Goal: Find specific page/section: Find specific page/section

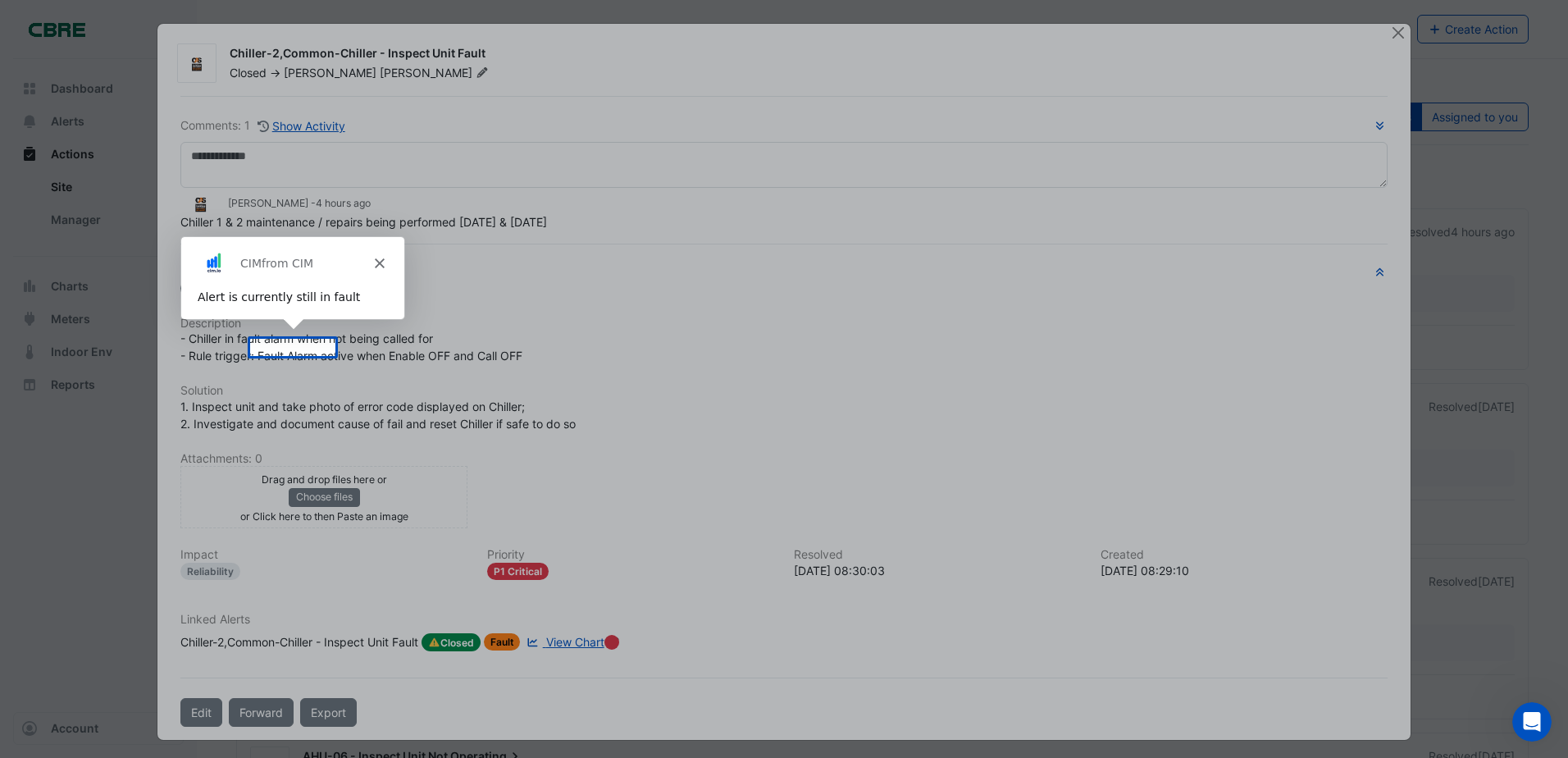
click at [378, 260] on polygon "Close" at bounding box center [377, 262] width 10 height 10
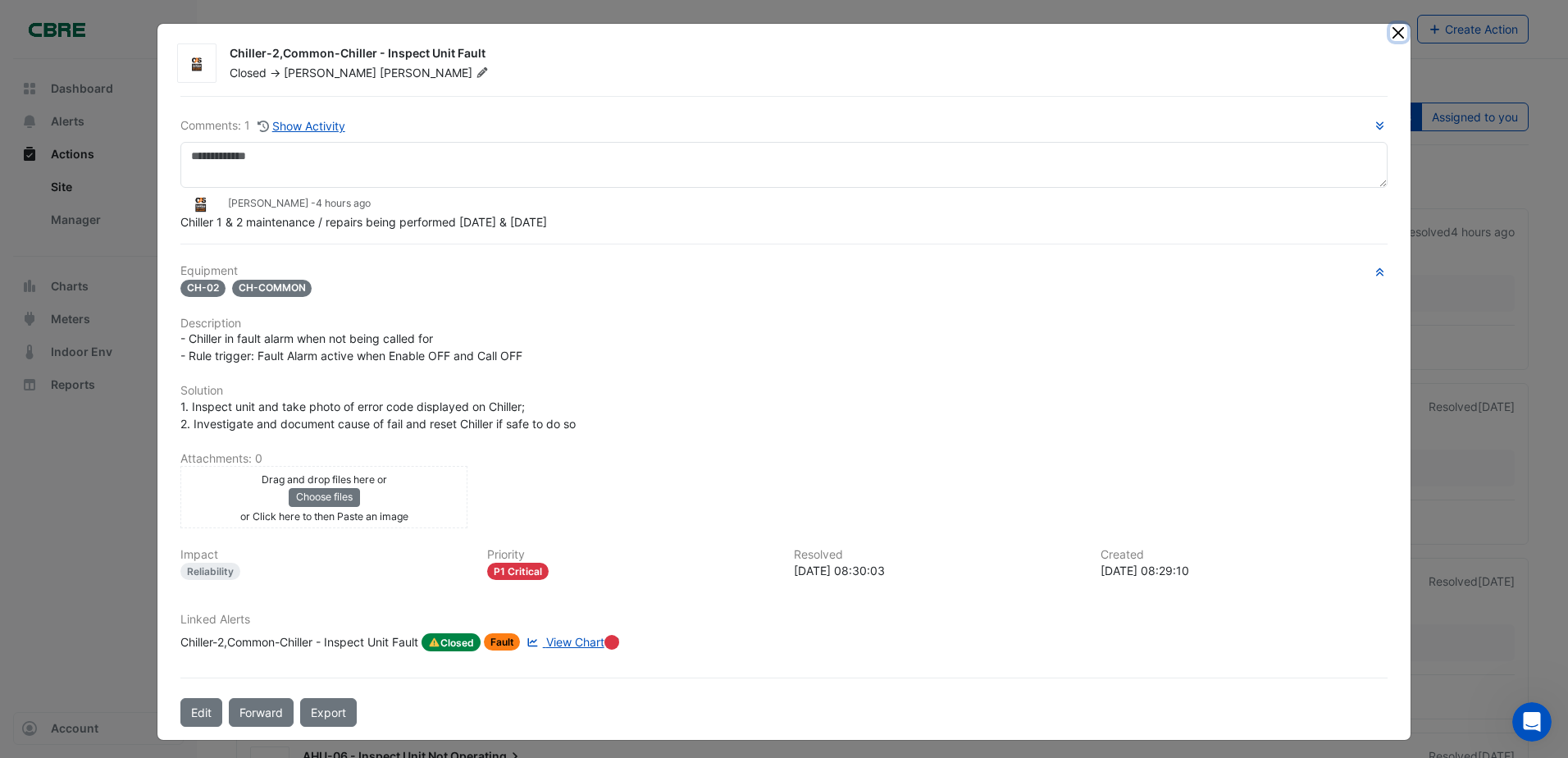
click at [1396, 30] on button "Close" at bounding box center [1399, 32] width 17 height 17
